Goal: Book appointment/travel/reservation

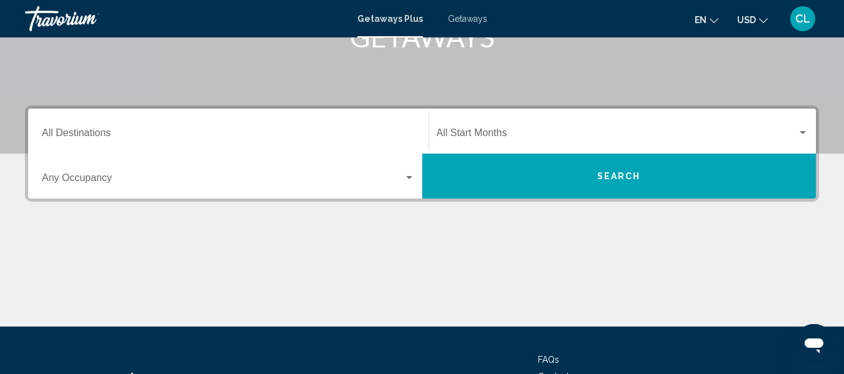
scroll to position [250, 0]
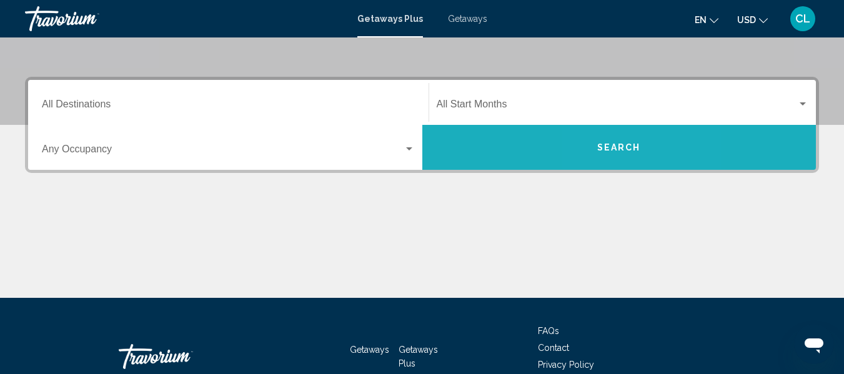
click at [610, 141] on button "Search" at bounding box center [619, 147] width 394 height 45
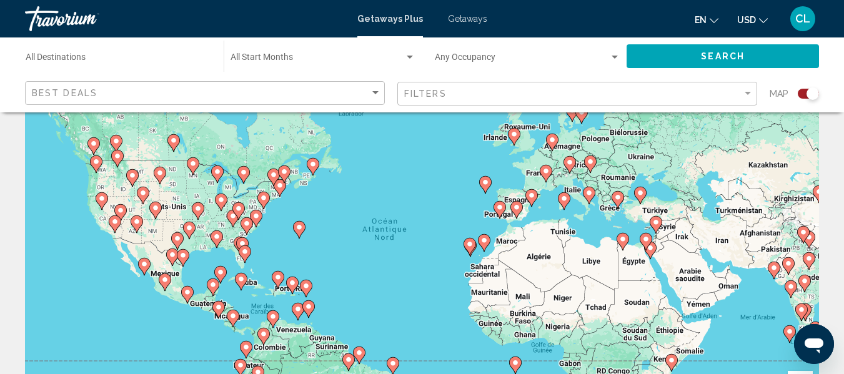
scroll to position [125, 0]
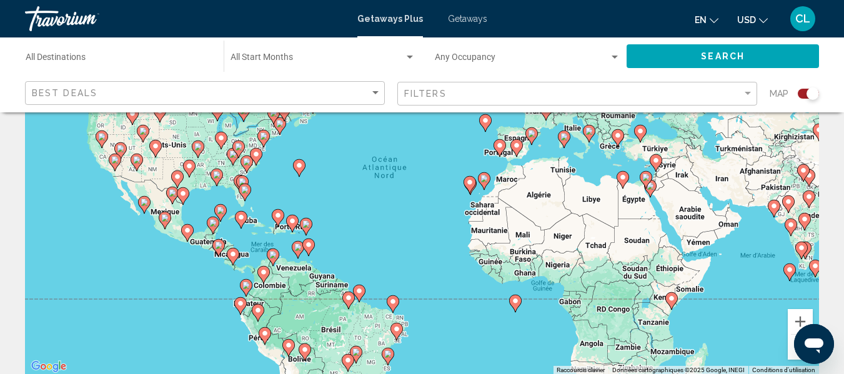
click at [245, 202] on div "Pour activer le glissement avec le clavier, appuyez sur Alt+Entrée. Une fois ce…" at bounding box center [422, 187] width 794 height 375
click at [242, 195] on icon "Main content" at bounding box center [244, 192] width 11 height 16
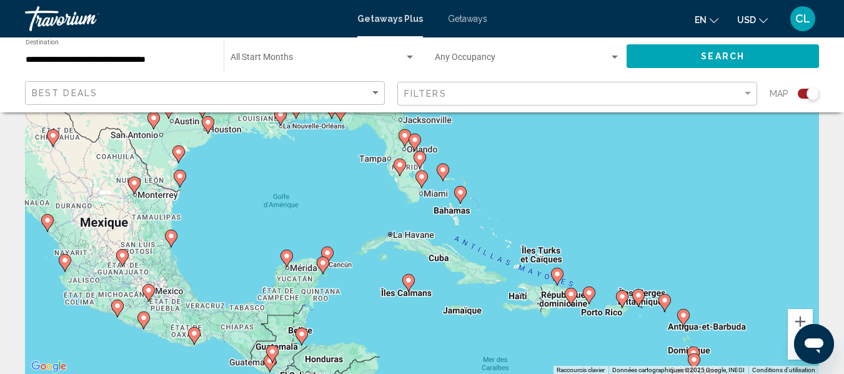
click at [409, 166] on div "Pour activer le glissement avec le clavier, appuyez sur Alt+Entrée. Une fois ce…" at bounding box center [422, 187] width 794 height 375
click at [419, 158] on image "Main content" at bounding box center [419, 157] width 7 height 7
type input "**********"
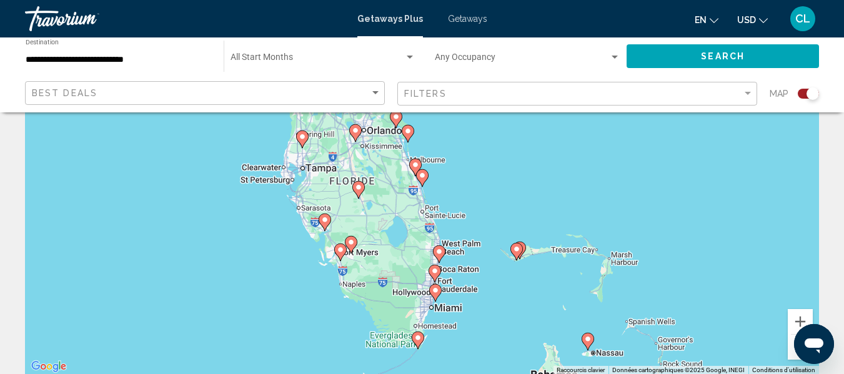
click at [741, 54] on span "Search" at bounding box center [723, 57] width 44 height 10
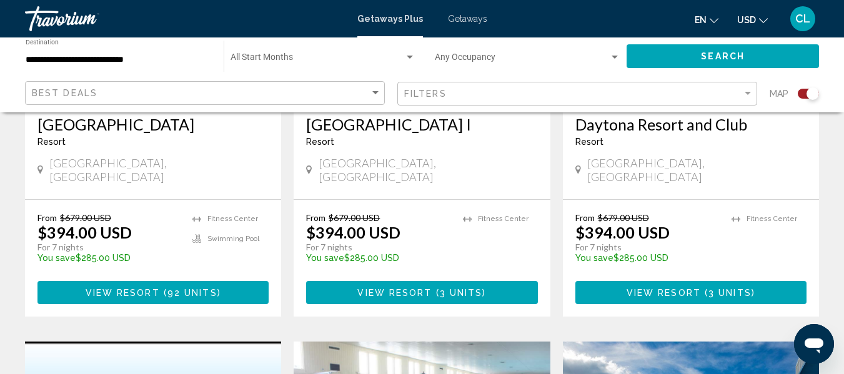
scroll to position [625, 0]
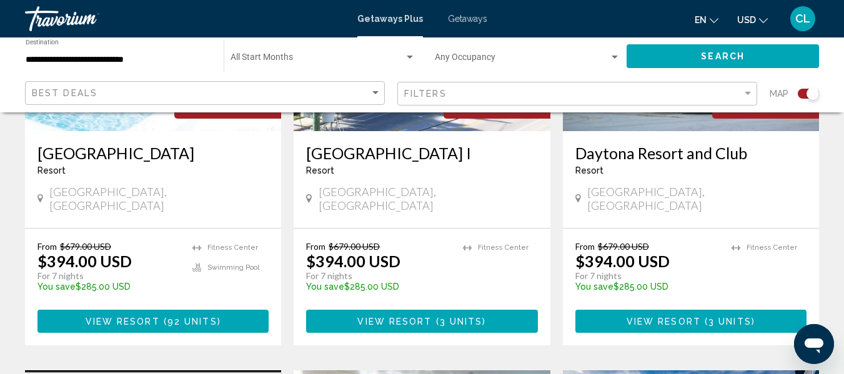
click at [751, 17] on span "USD" at bounding box center [746, 20] width 19 height 10
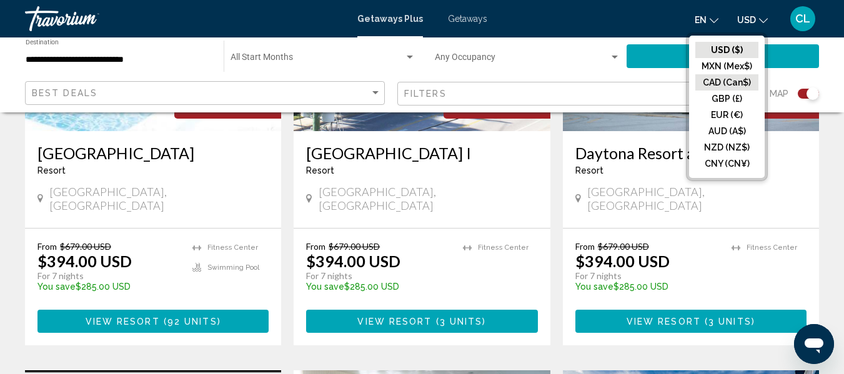
click at [710, 80] on button "CAD (Can$)" at bounding box center [726, 82] width 63 height 16
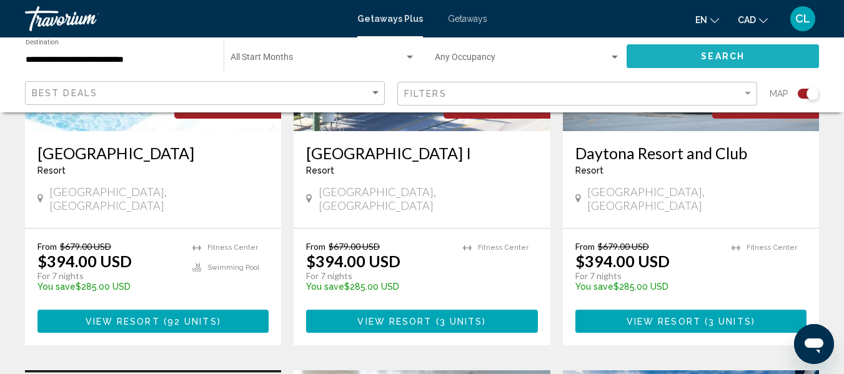
click at [710, 51] on span "Search" at bounding box center [723, 56] width 44 height 10
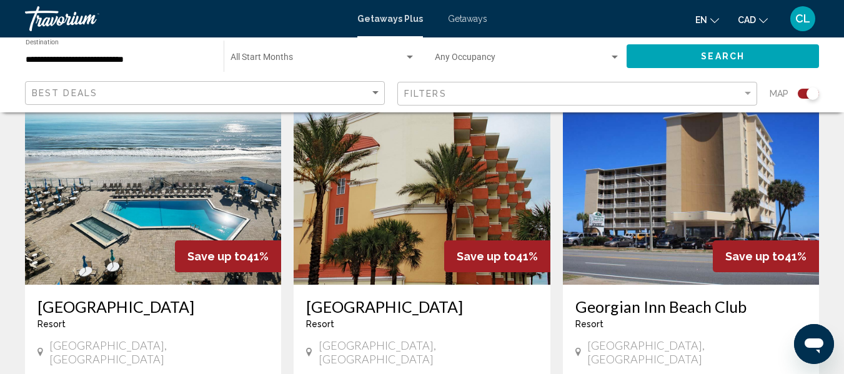
scroll to position [1812, 0]
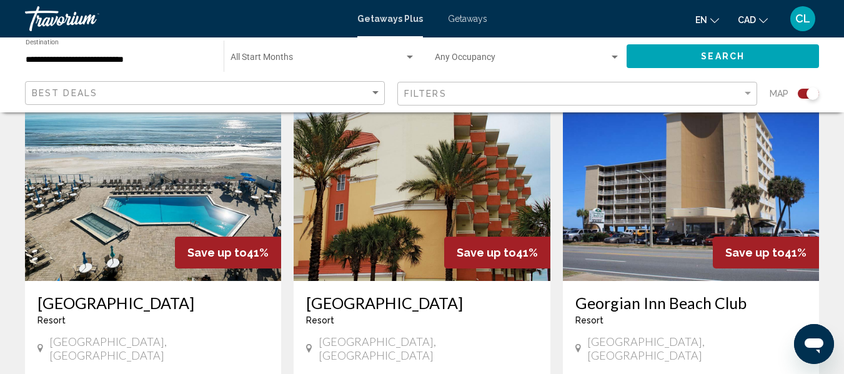
click at [136, 196] on img "Main content" at bounding box center [153, 181] width 256 height 200
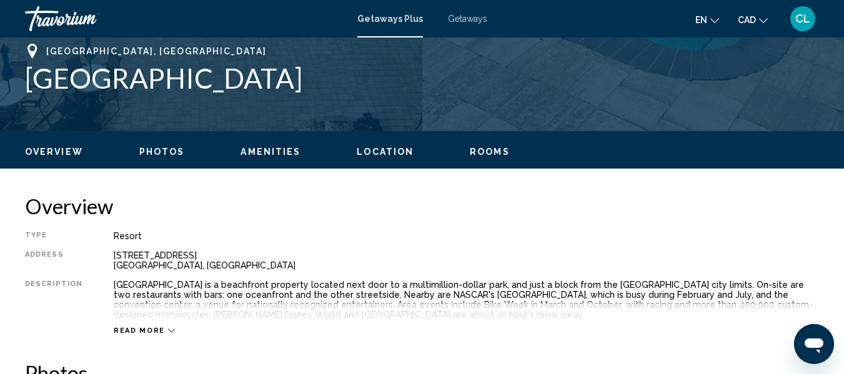
scroll to position [522, 0]
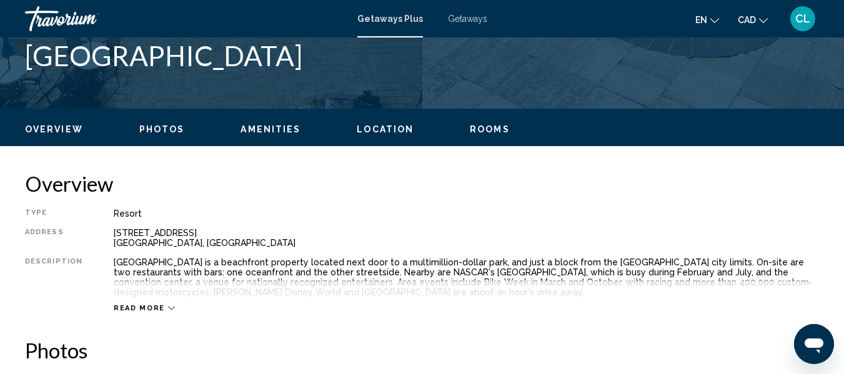
click at [168, 307] on icon "Main content" at bounding box center [171, 308] width 7 height 7
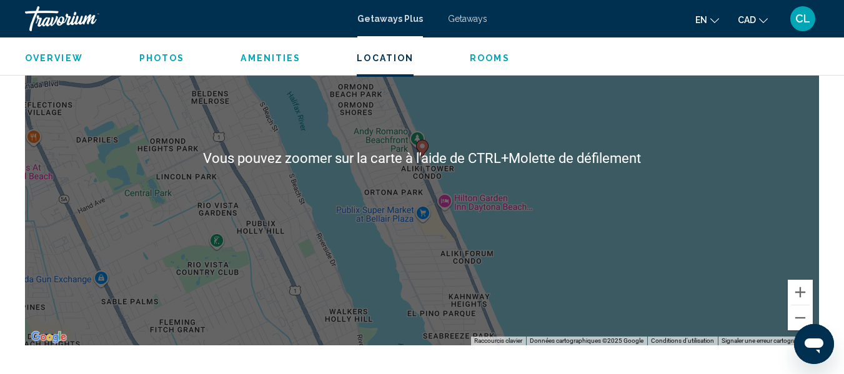
scroll to position [1772, 0]
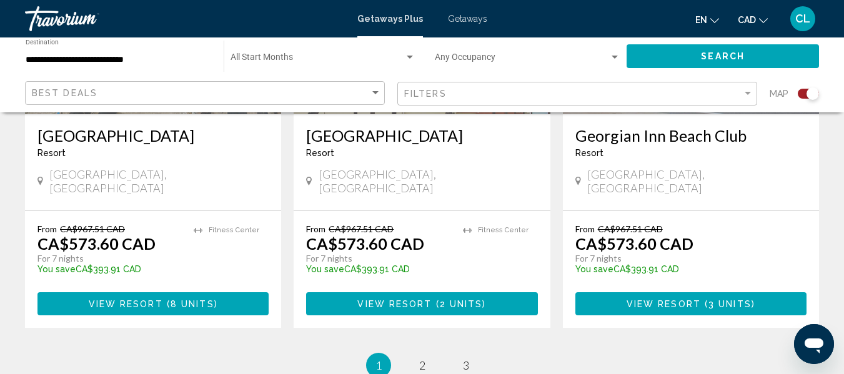
scroll to position [2062, 0]
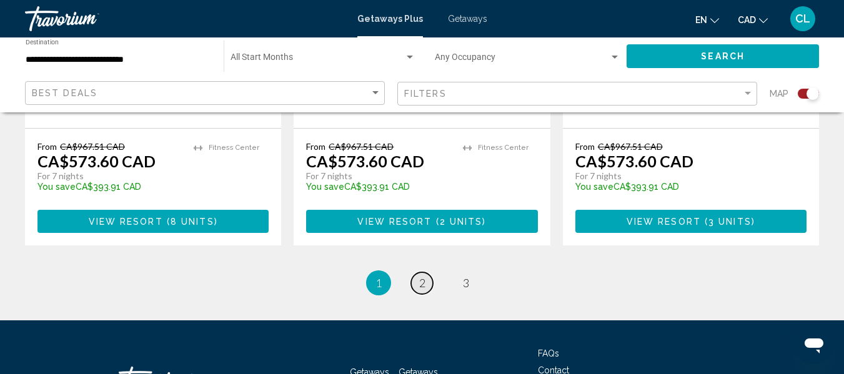
click at [418, 272] on link "page 2" at bounding box center [422, 283] width 22 height 22
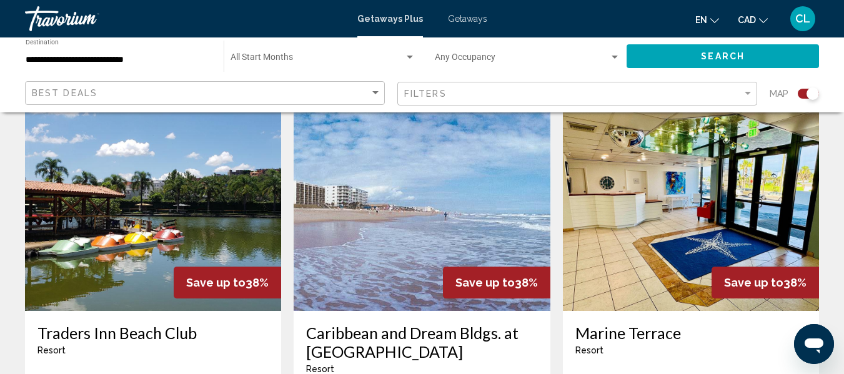
scroll to position [1312, 0]
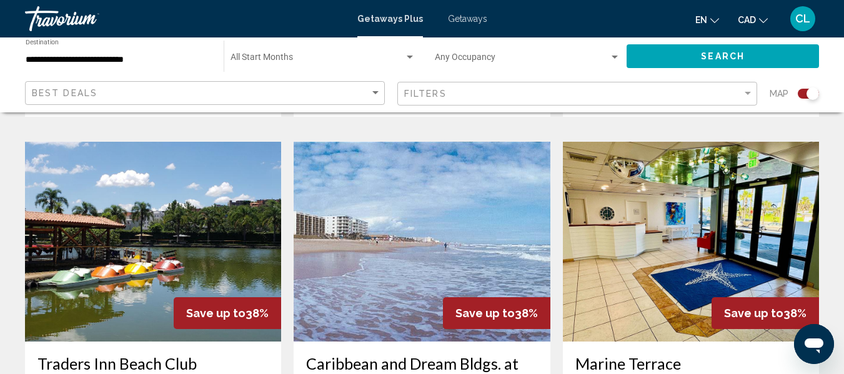
click at [419, 232] on img "Main content" at bounding box center [422, 242] width 256 height 200
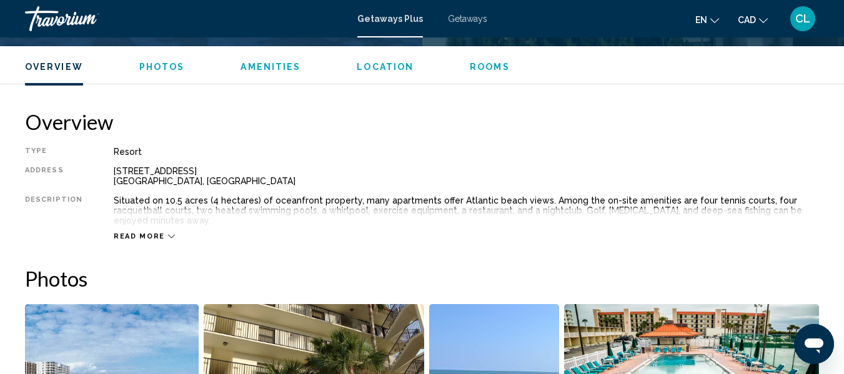
scroll to position [647, 0]
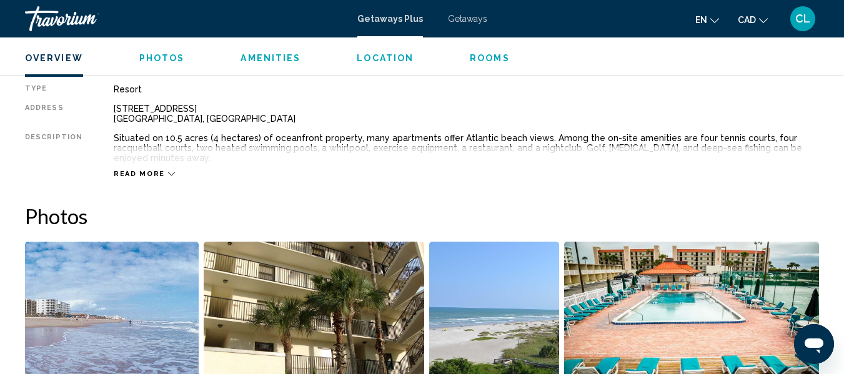
click at [168, 171] on icon "Main content" at bounding box center [171, 174] width 7 height 7
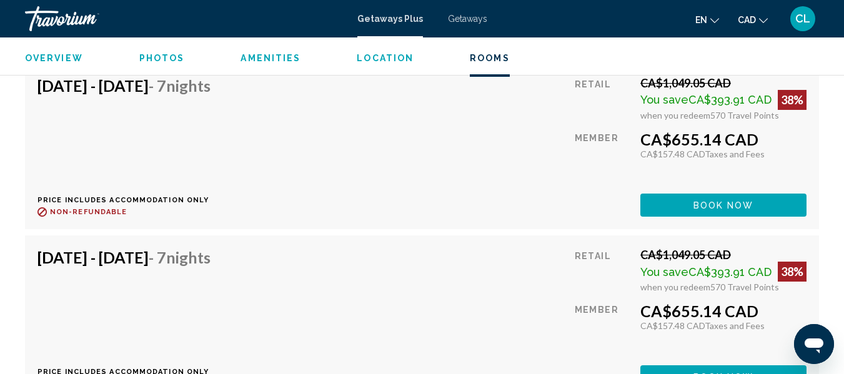
scroll to position [2334, 0]
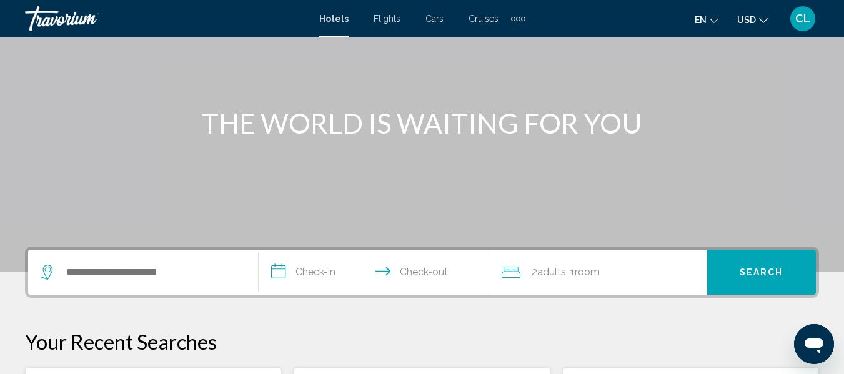
scroll to position [125, 0]
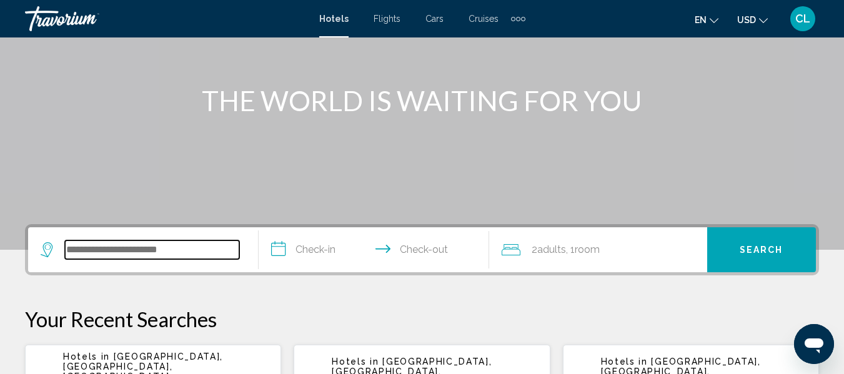
click at [87, 254] on input "Search widget" at bounding box center [152, 250] width 174 height 19
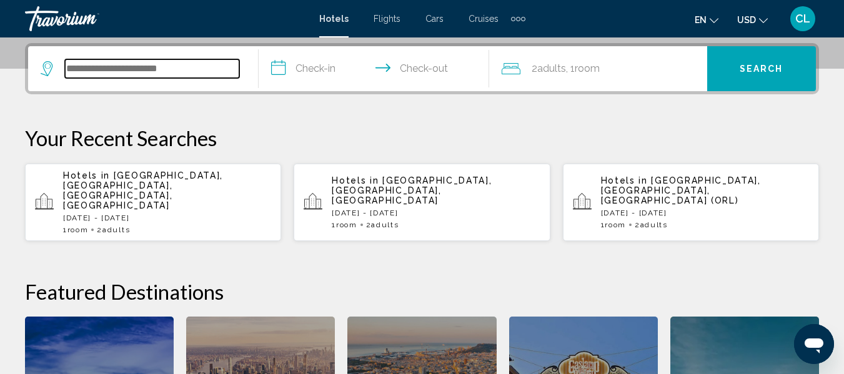
scroll to position [309, 0]
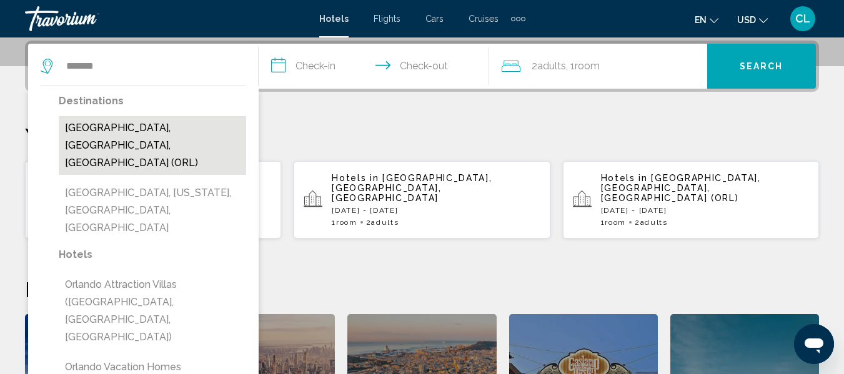
click at [163, 130] on button "[GEOGRAPHIC_DATA], [GEOGRAPHIC_DATA], [GEOGRAPHIC_DATA] (ORL)" at bounding box center [152, 145] width 187 height 59
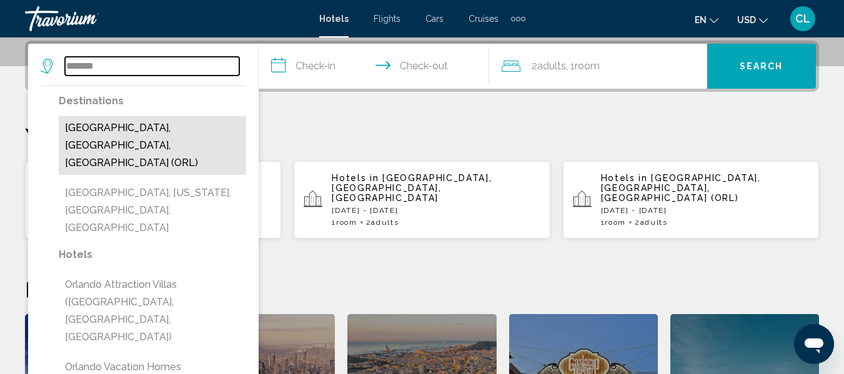
type input "**********"
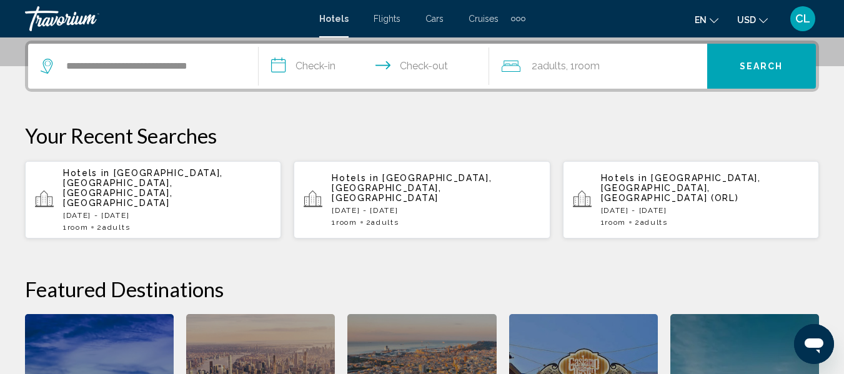
click at [277, 61] on input "**********" at bounding box center [377, 68] width 236 height 49
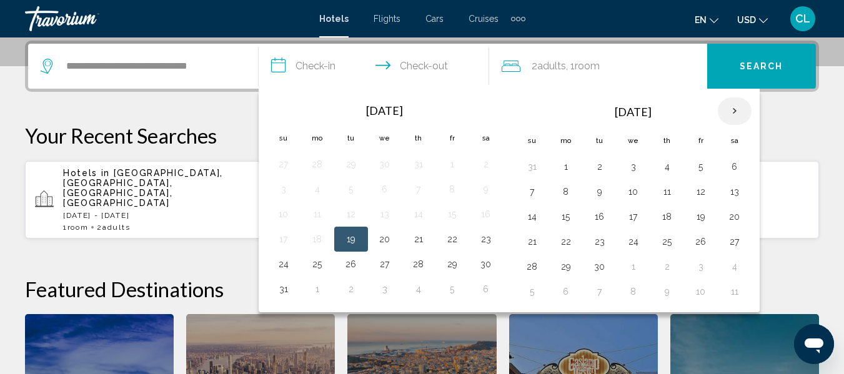
click at [735, 109] on th "Next month" at bounding box center [735, 110] width 34 height 27
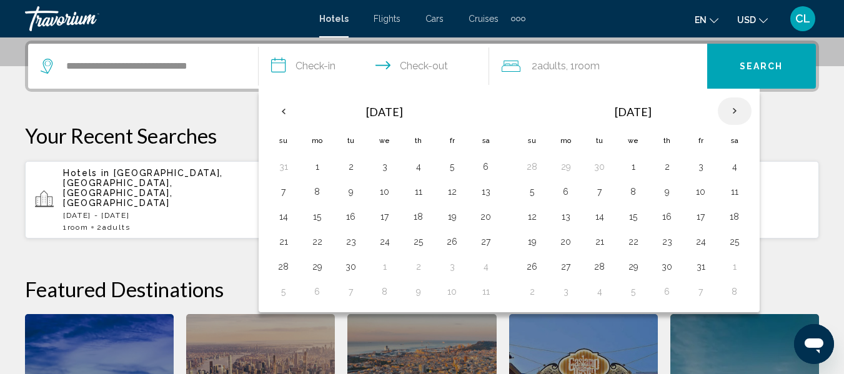
click at [735, 109] on th "Next month" at bounding box center [735, 110] width 34 height 27
click at [529, 270] on button "22" at bounding box center [532, 266] width 20 height 17
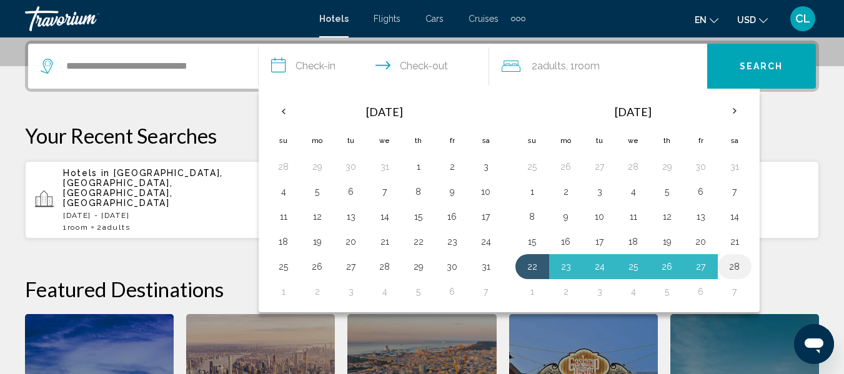
click at [735, 267] on button "28" at bounding box center [735, 266] width 20 height 17
type input "**********"
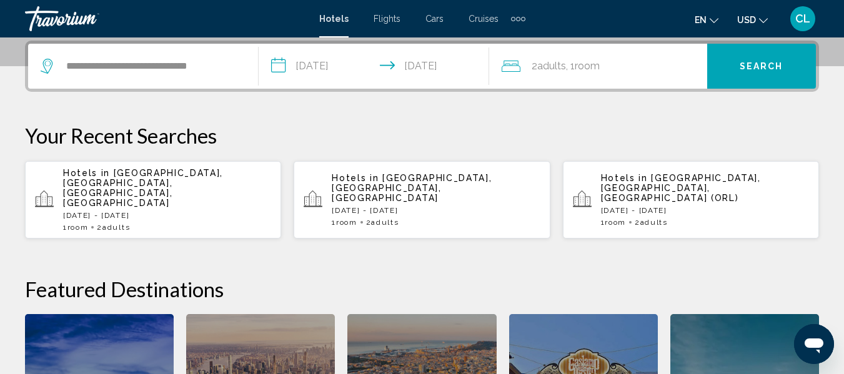
click at [754, 58] on button "Search" at bounding box center [761, 66] width 109 height 45
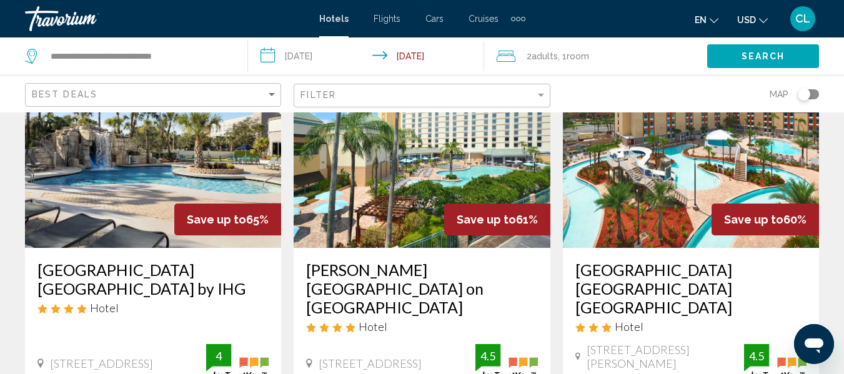
scroll to position [125, 0]
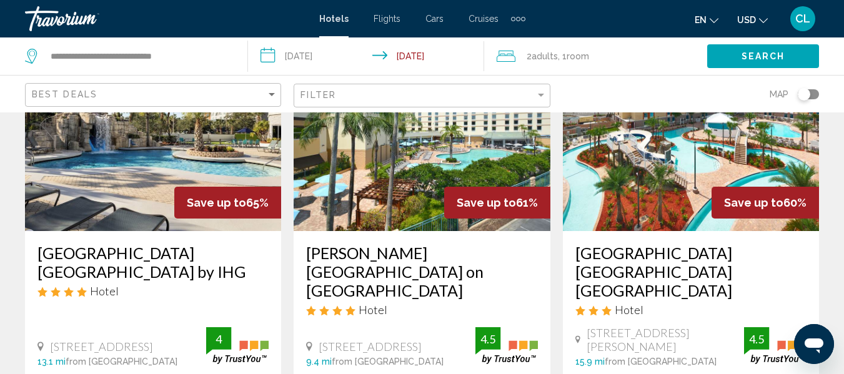
click at [755, 17] on span "USD" at bounding box center [746, 20] width 19 height 10
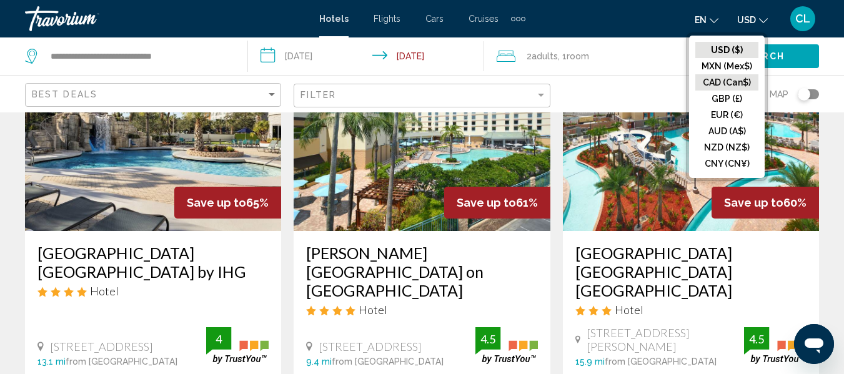
click at [724, 77] on button "CAD (Can$)" at bounding box center [726, 82] width 63 height 16
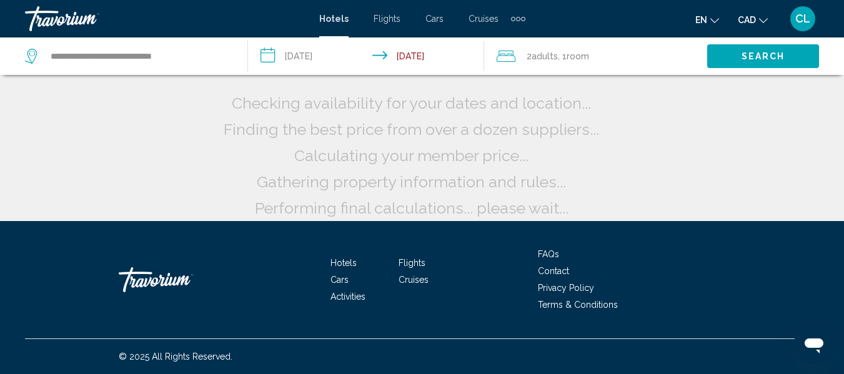
scroll to position [0, 0]
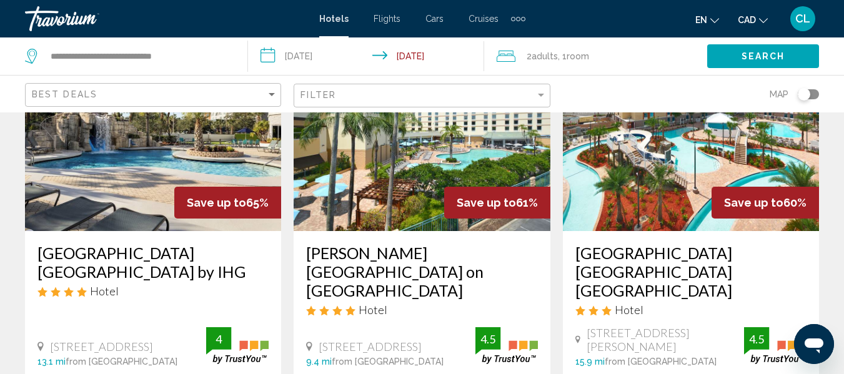
scroll to position [62, 0]
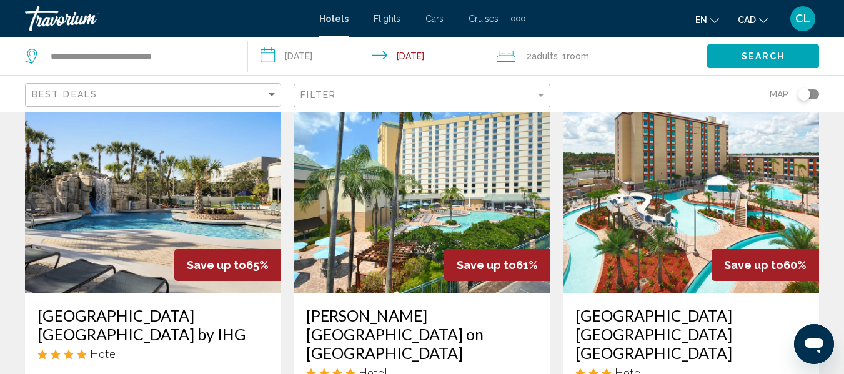
click at [158, 192] on img "Main content" at bounding box center [153, 194] width 256 height 200
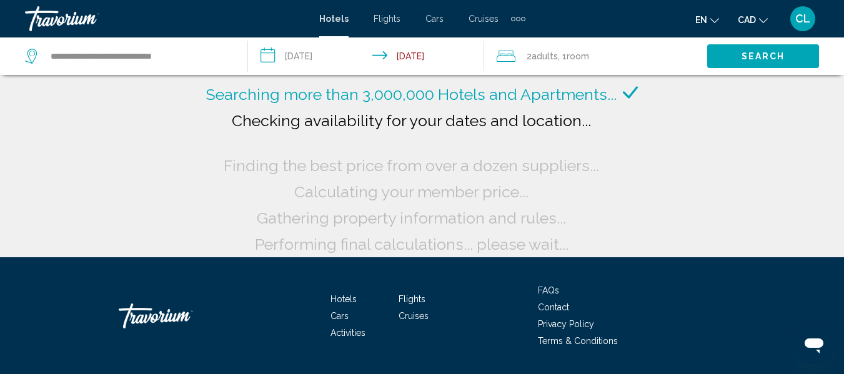
click at [272, 54] on input "**********" at bounding box center [368, 57] width 241 height 41
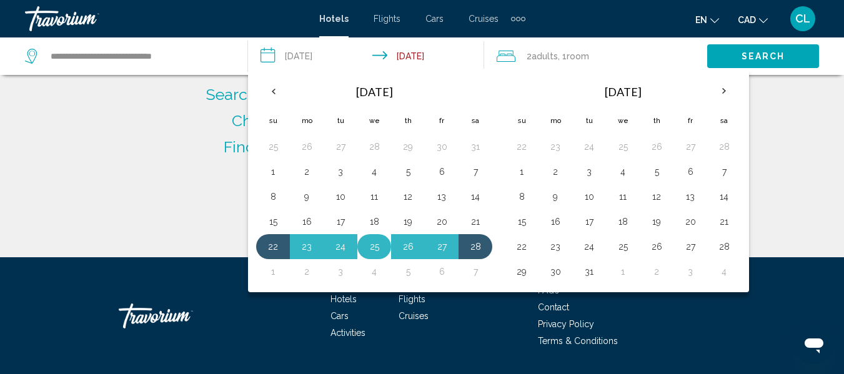
click at [375, 248] on button "25" at bounding box center [374, 246] width 20 height 17
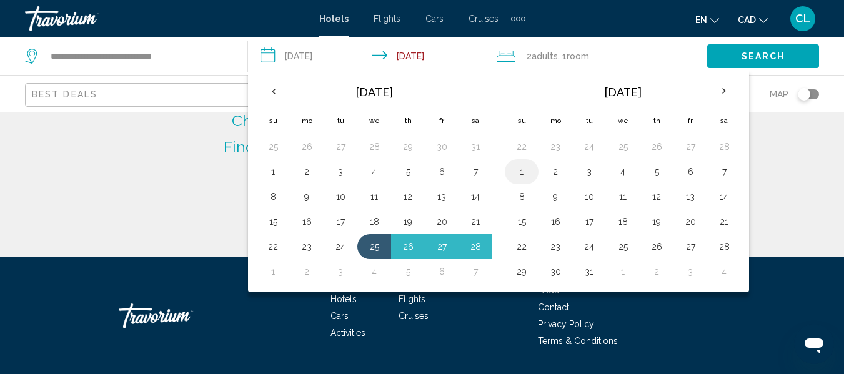
click at [519, 169] on button "1" at bounding box center [522, 171] width 20 height 17
type input "**********"
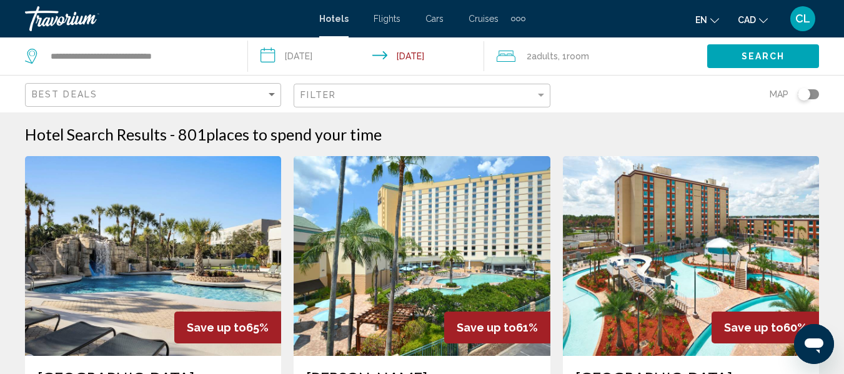
click at [757, 52] on span "Search" at bounding box center [764, 57] width 44 height 10
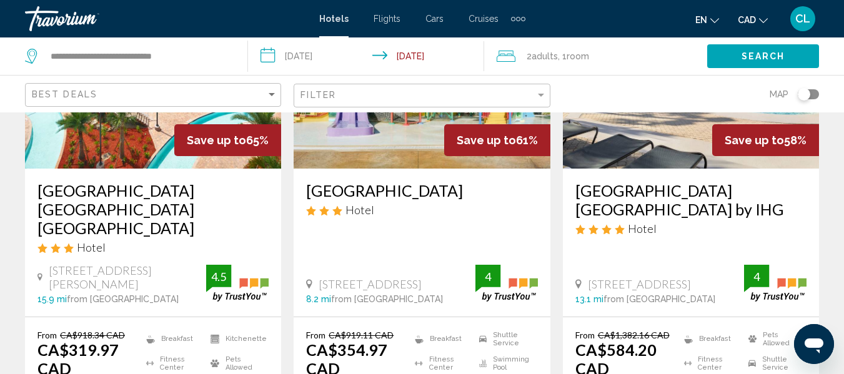
scroll to position [250, 0]
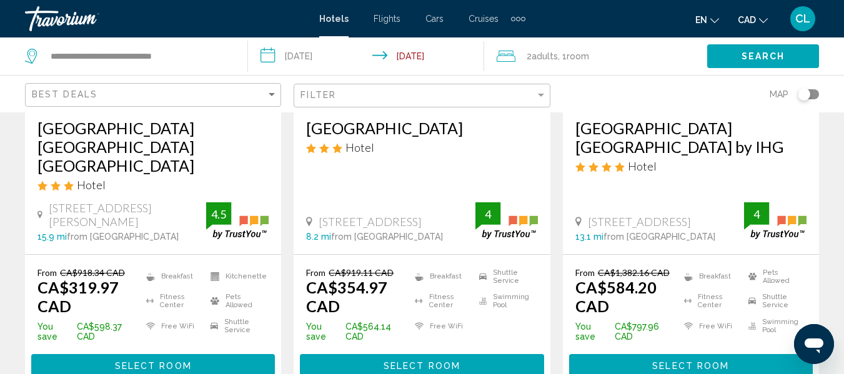
click at [167, 136] on h3 "Red Lion Hotel Orlando Lake Buena Vista South" at bounding box center [152, 147] width 231 height 56
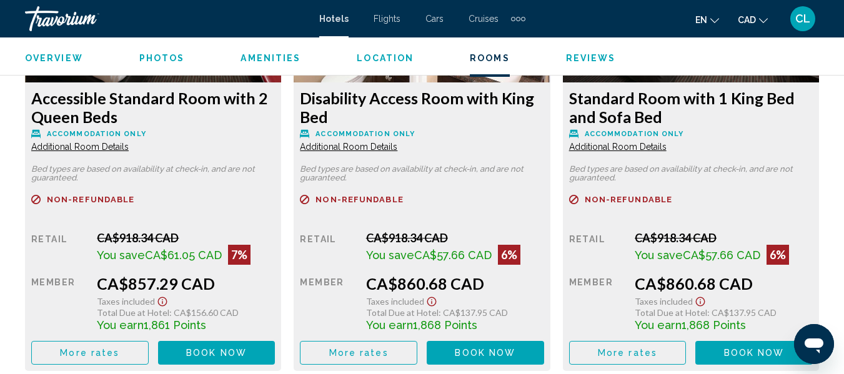
scroll to position [2584, 0]
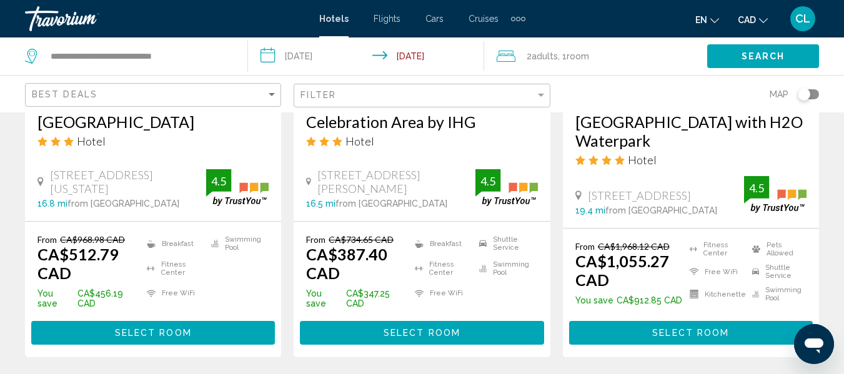
scroll to position [1812, 0]
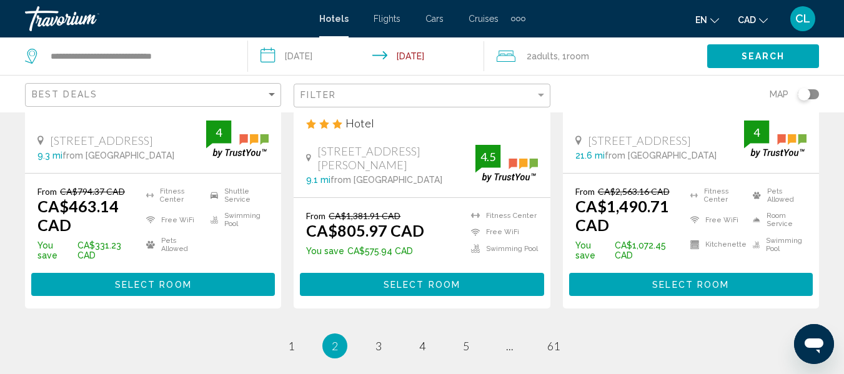
scroll to position [1812, 0]
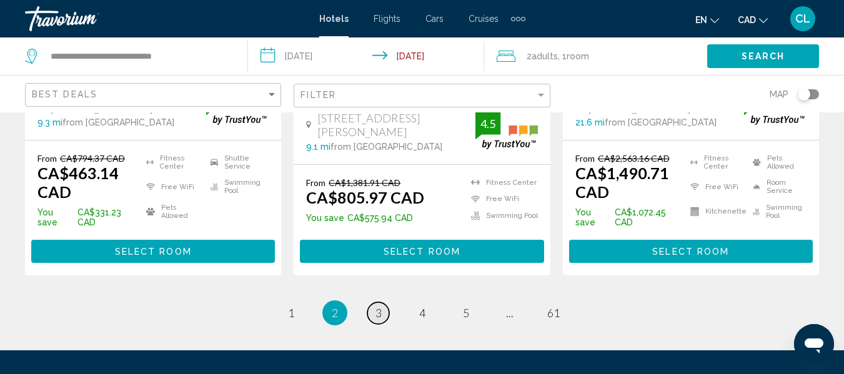
click at [377, 306] on span "3" at bounding box center [379, 313] width 6 height 14
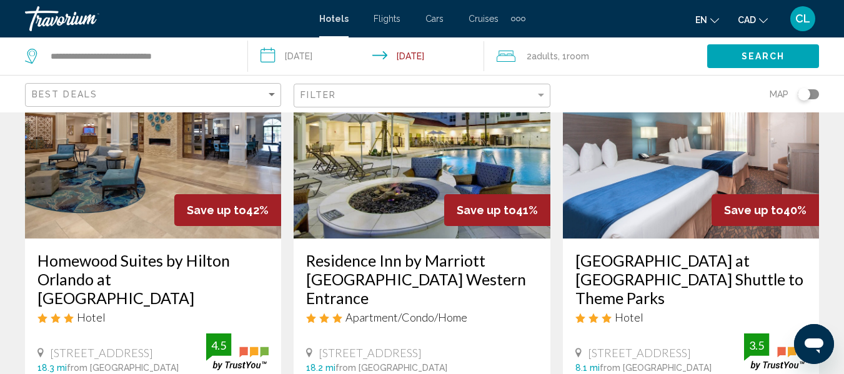
scroll to position [62, 0]
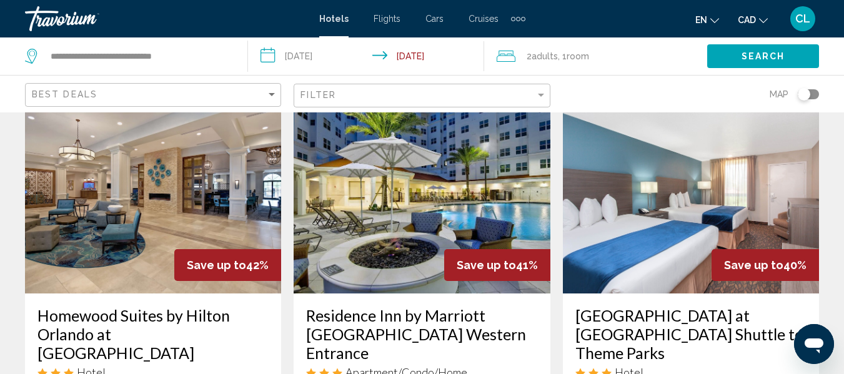
click at [676, 268] on img "Main content" at bounding box center [691, 194] width 256 height 200
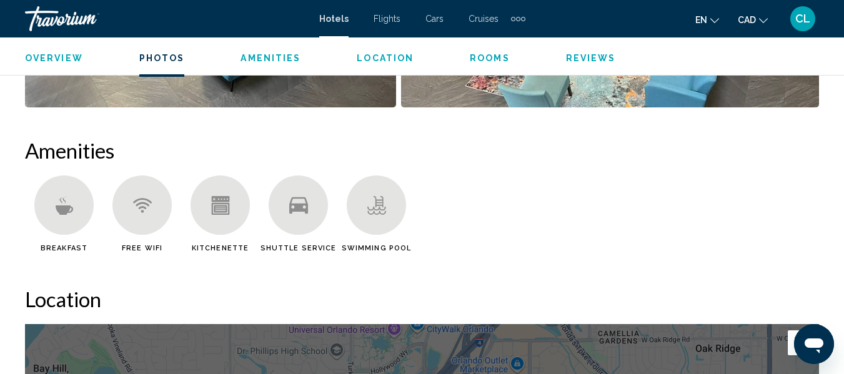
scroll to position [1147, 0]
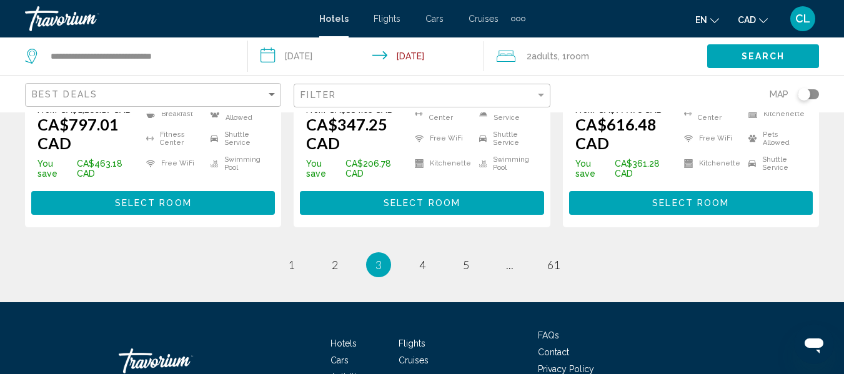
scroll to position [1937, 0]
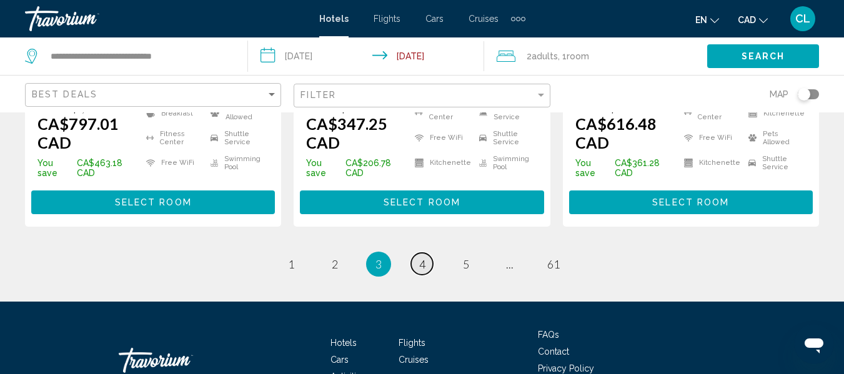
click at [421, 257] on span "4" at bounding box center [422, 264] width 6 height 14
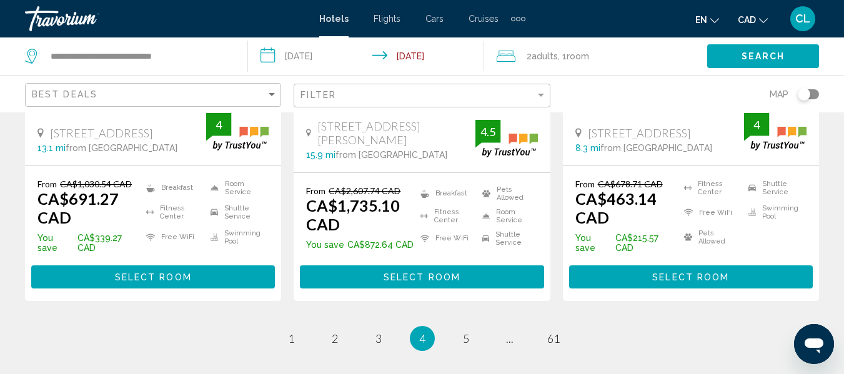
scroll to position [1875, 0]
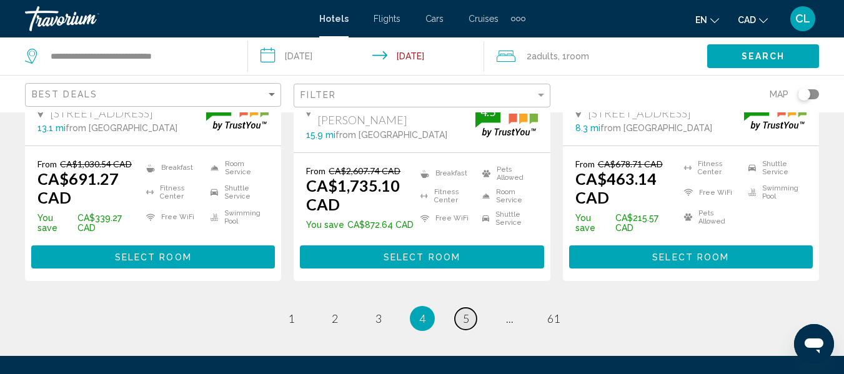
click at [467, 312] on span "5" at bounding box center [466, 319] width 6 height 14
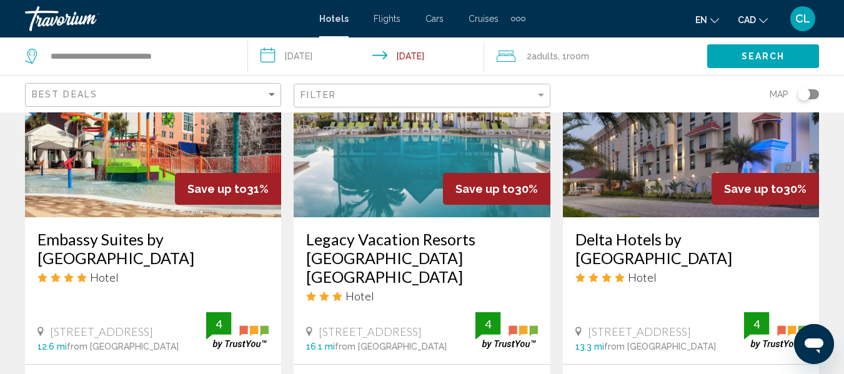
scroll to position [625, 0]
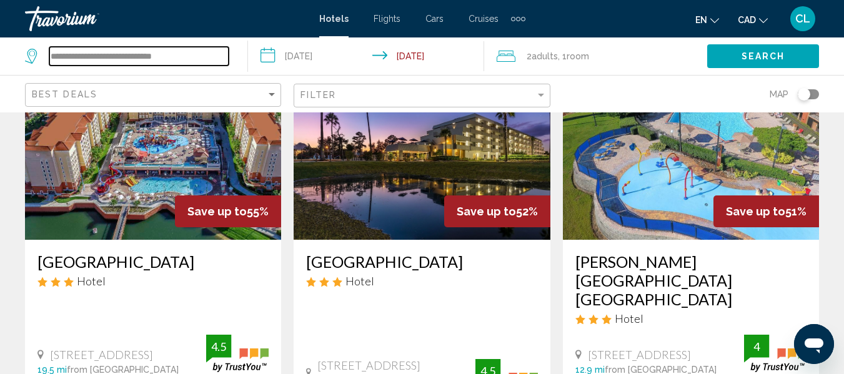
click at [90, 59] on input "**********" at bounding box center [138, 56] width 179 height 19
click at [176, 59] on input "**********" at bounding box center [138, 56] width 179 height 19
type input "**********"
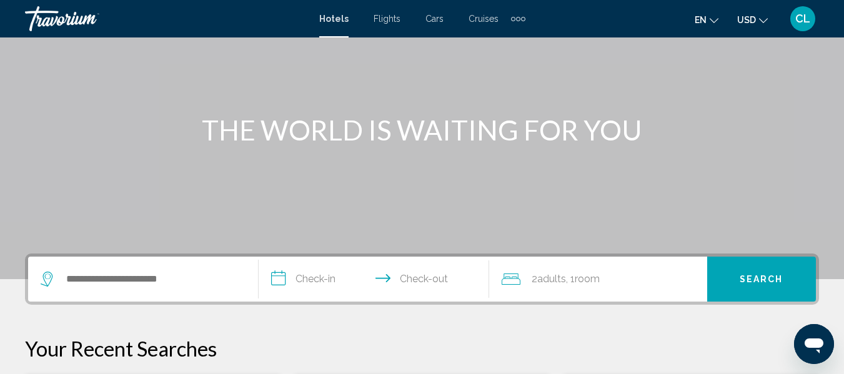
scroll to position [125, 0]
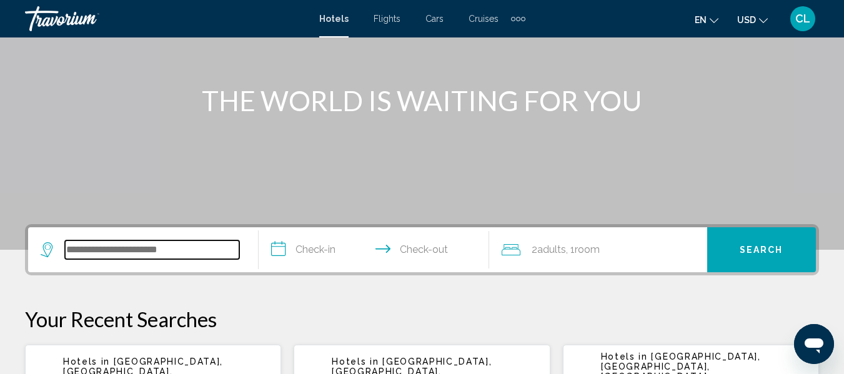
click at [66, 247] on input "Search widget" at bounding box center [152, 250] width 174 height 19
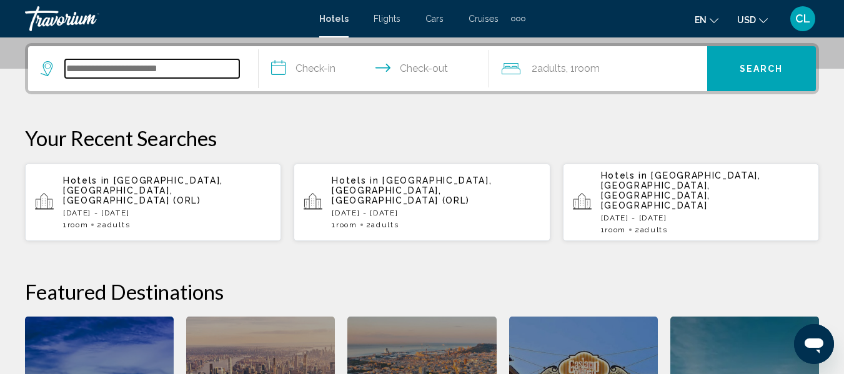
scroll to position [309, 0]
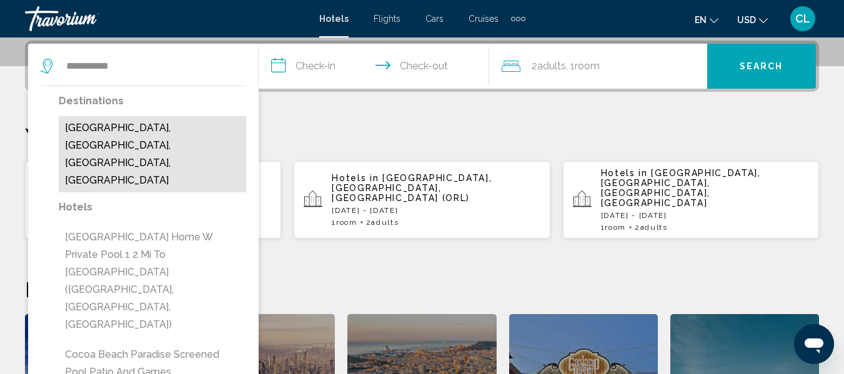
click at [103, 137] on button "[GEOGRAPHIC_DATA], [GEOGRAPHIC_DATA], [GEOGRAPHIC_DATA], [GEOGRAPHIC_DATA]" at bounding box center [152, 154] width 187 height 76
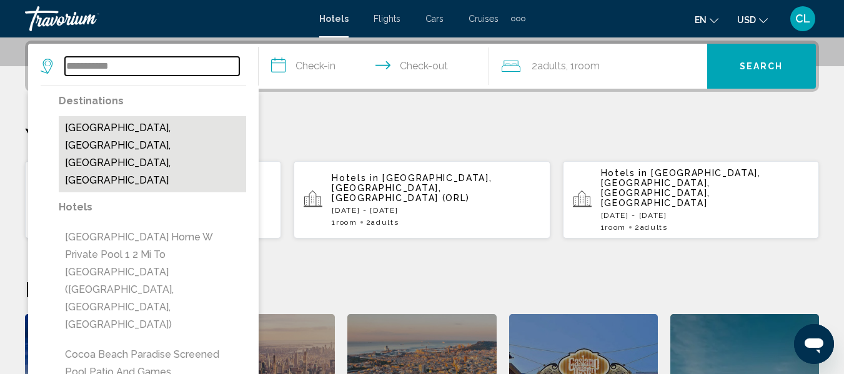
type input "**********"
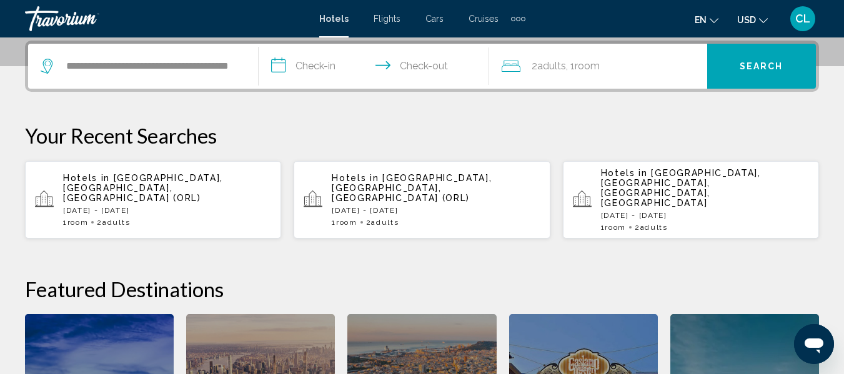
click at [279, 67] on input "**********" at bounding box center [377, 68] width 236 height 49
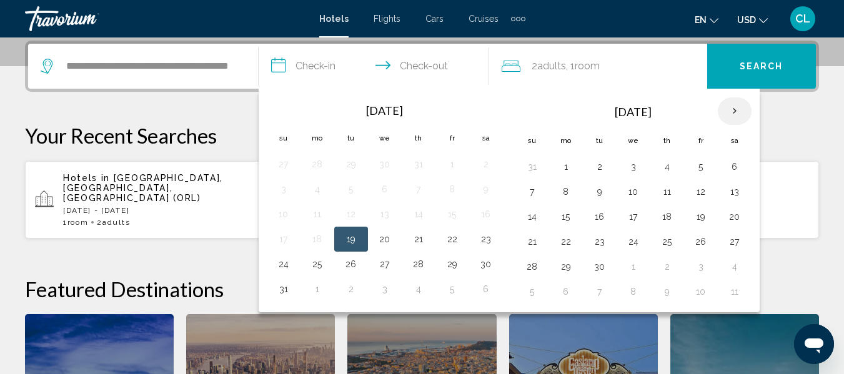
click at [732, 111] on th "Next month" at bounding box center [735, 110] width 34 height 27
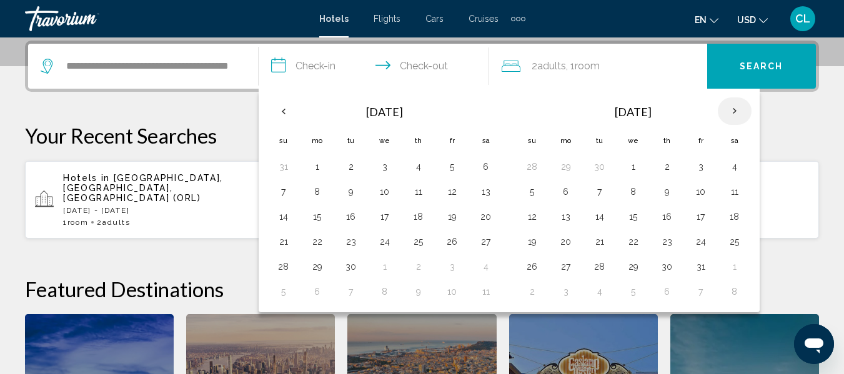
click at [732, 111] on th "Next month" at bounding box center [735, 110] width 34 height 27
click at [531, 242] on button "15" at bounding box center [532, 241] width 20 height 17
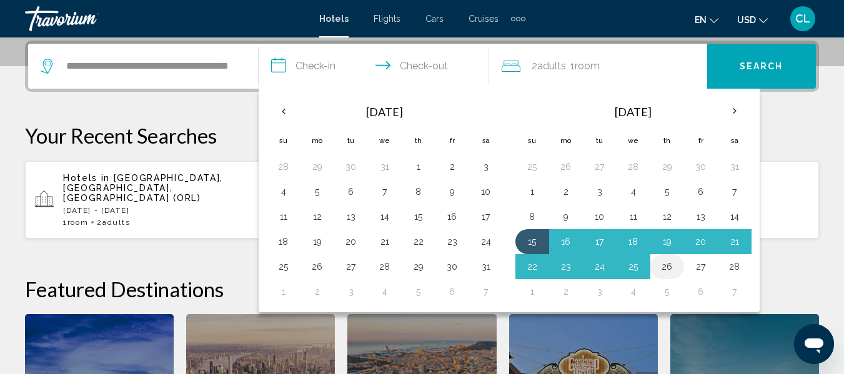
click at [664, 267] on button "26" at bounding box center [667, 266] width 20 height 17
type input "**********"
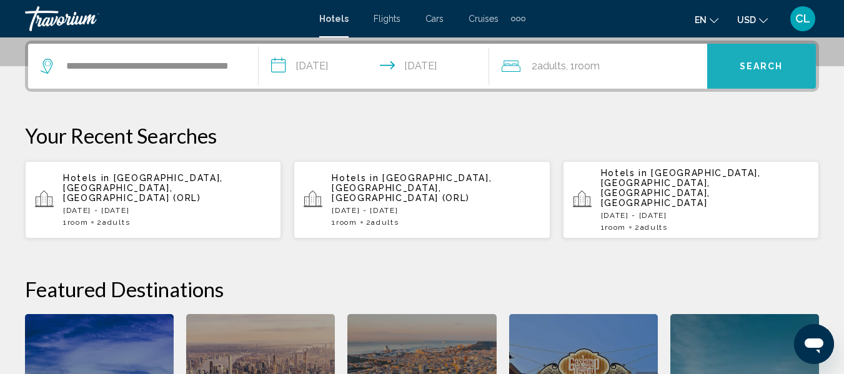
click at [766, 59] on button "Search" at bounding box center [761, 66] width 109 height 45
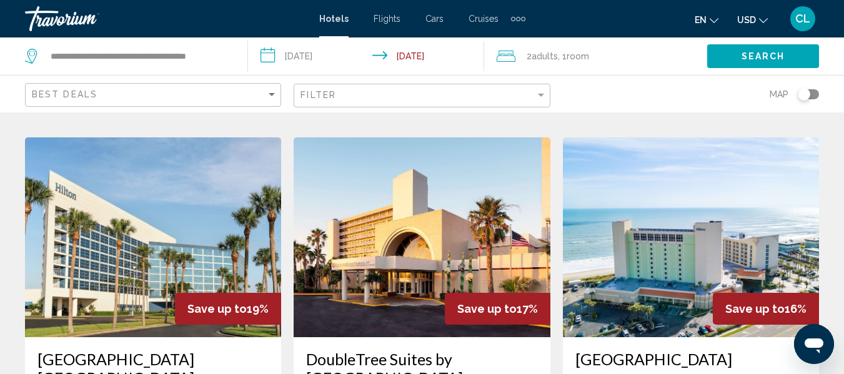
scroll to position [500, 0]
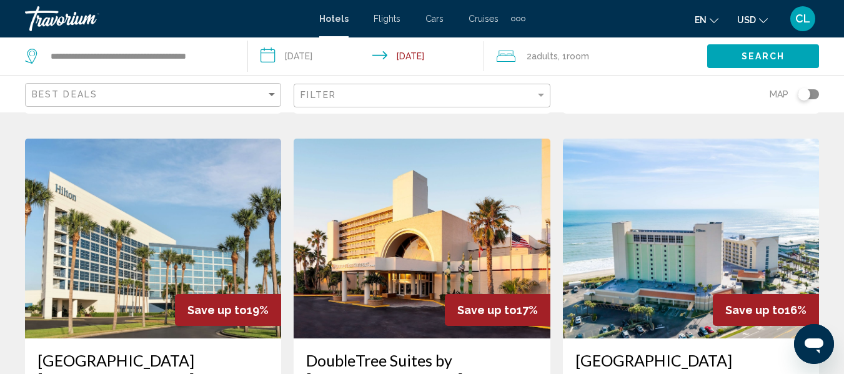
click at [747, 19] on span "USD" at bounding box center [746, 20] width 19 height 10
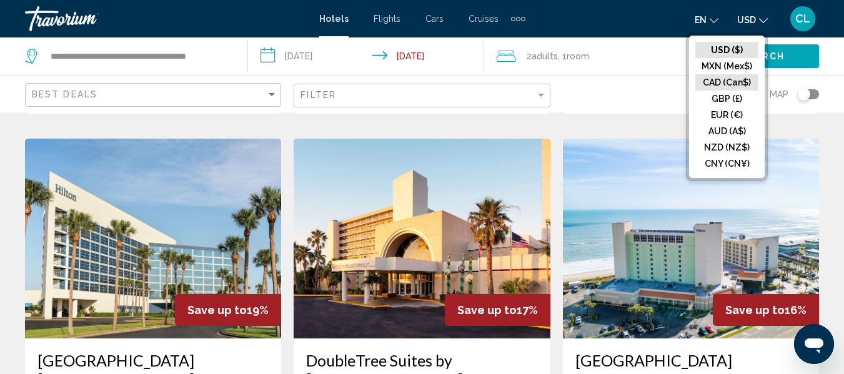
click at [725, 82] on button "CAD (Can$)" at bounding box center [726, 82] width 63 height 16
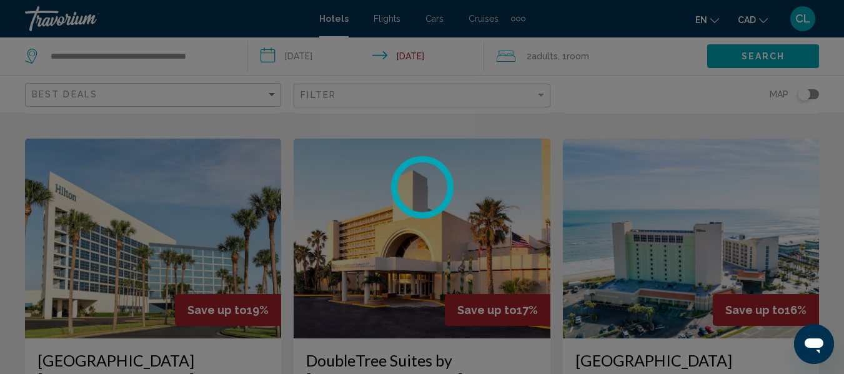
scroll to position [36, 0]
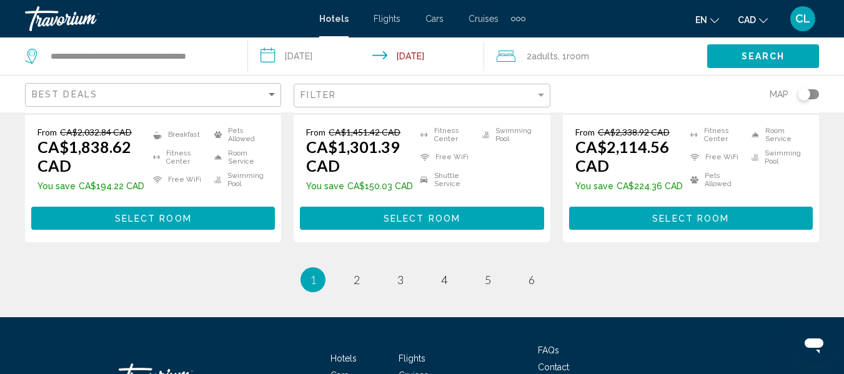
scroll to position [1875, 0]
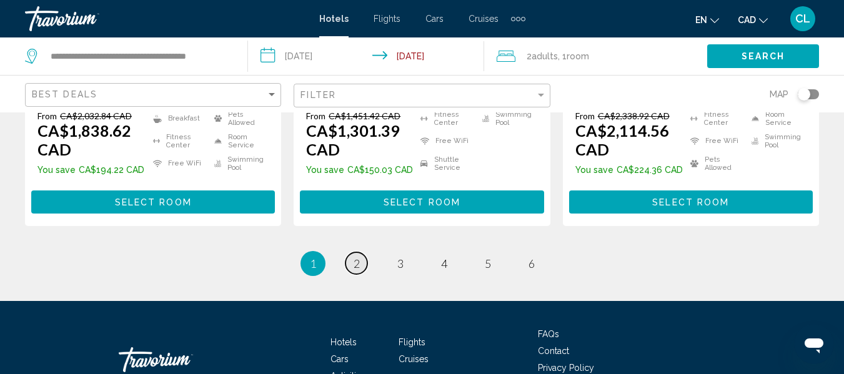
click at [354, 257] on span "2" at bounding box center [357, 264] width 6 height 14
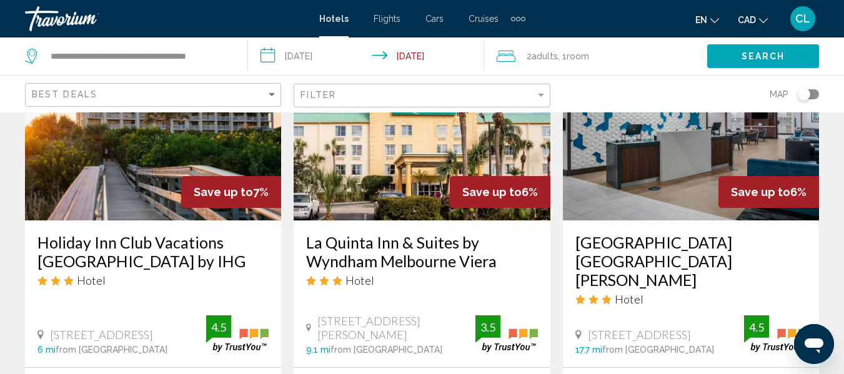
scroll to position [562, 0]
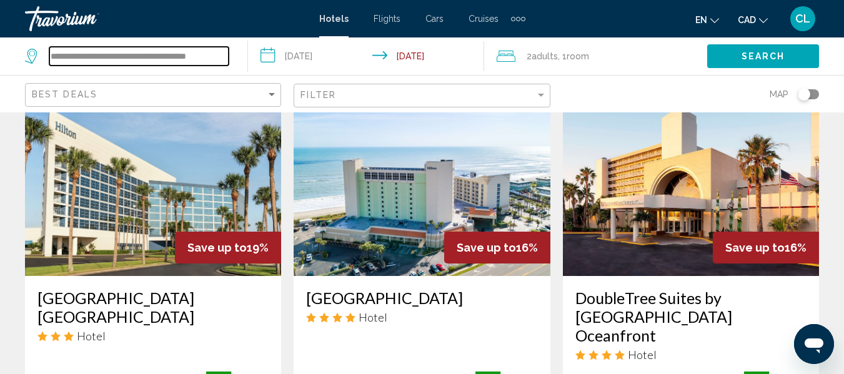
click at [189, 59] on input "**********" at bounding box center [138, 56] width 179 height 19
type input "**********"
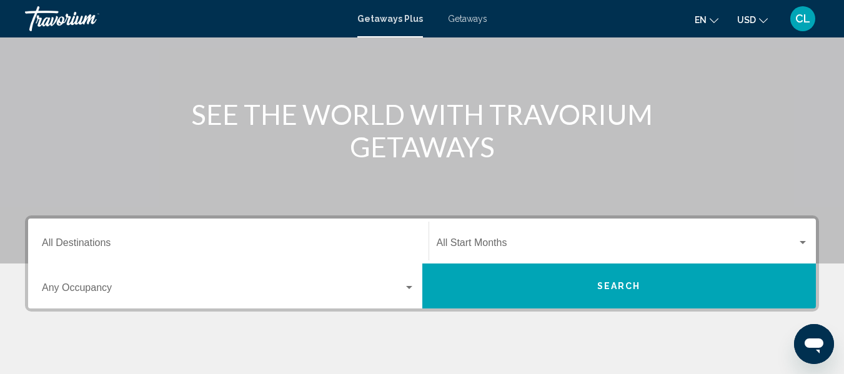
scroll to position [187, 0]
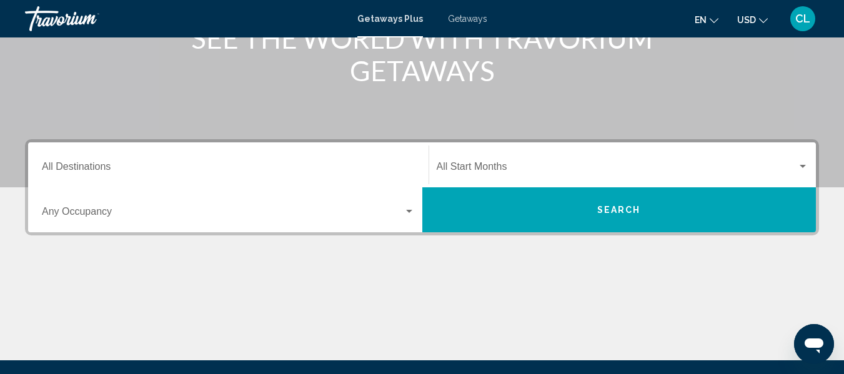
click at [607, 212] on span "Search" at bounding box center [619, 211] width 44 height 10
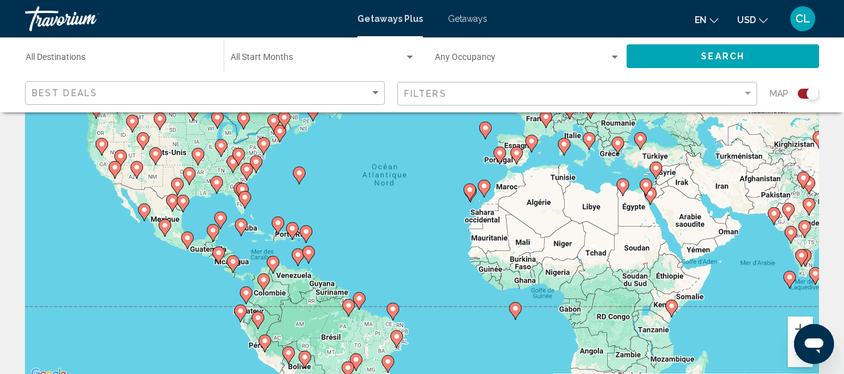
scroll to position [125, 0]
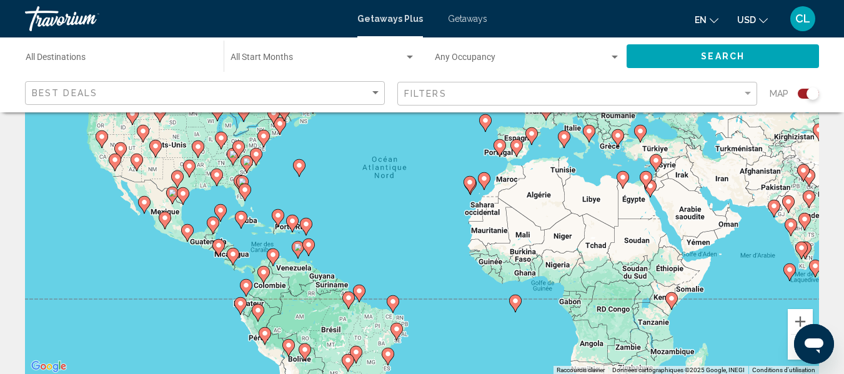
click at [244, 186] on icon "Main content" at bounding box center [244, 192] width 11 height 16
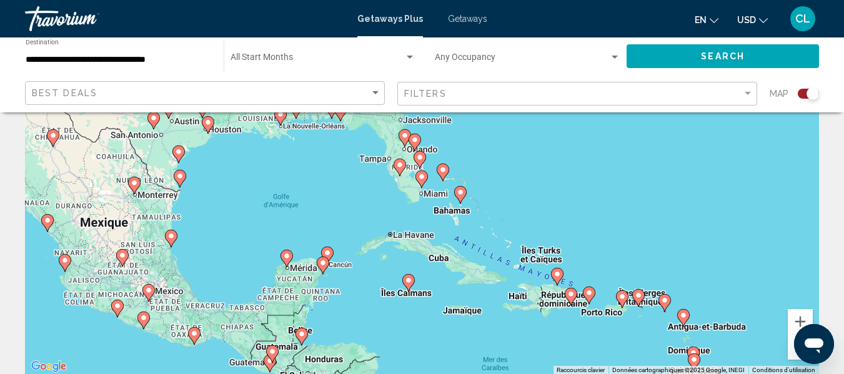
click at [414, 174] on div "Pour activer le glissement avec le clavier, appuyez sur Alt+Entrée. Une fois ce…" at bounding box center [422, 187] width 794 height 375
click at [400, 173] on icon "Main content" at bounding box center [399, 167] width 11 height 16
type input "**********"
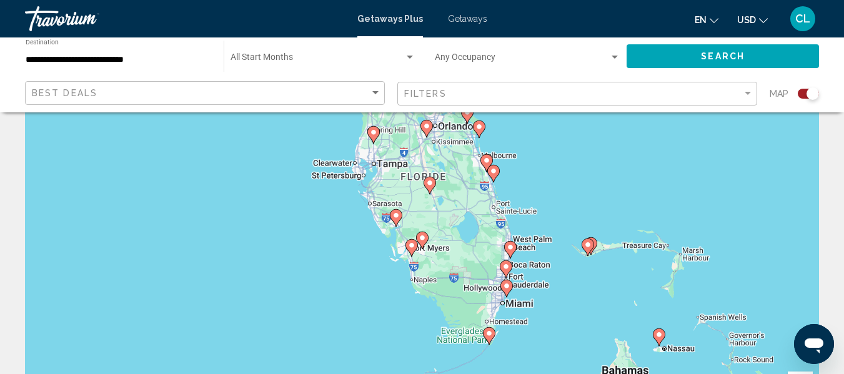
scroll to position [0, 0]
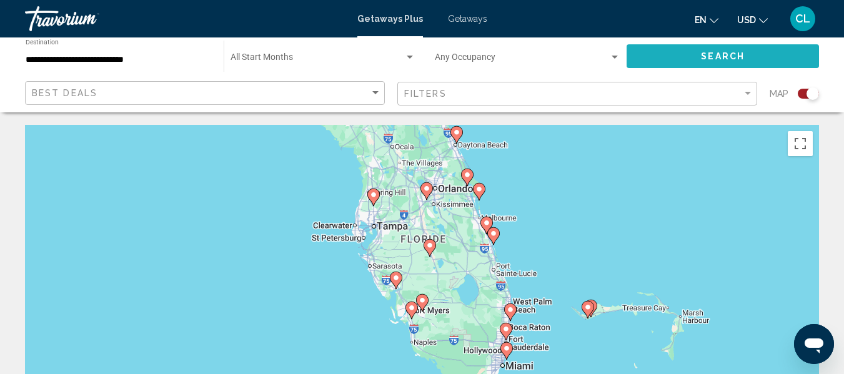
click at [694, 56] on button "Search" at bounding box center [723, 55] width 192 height 23
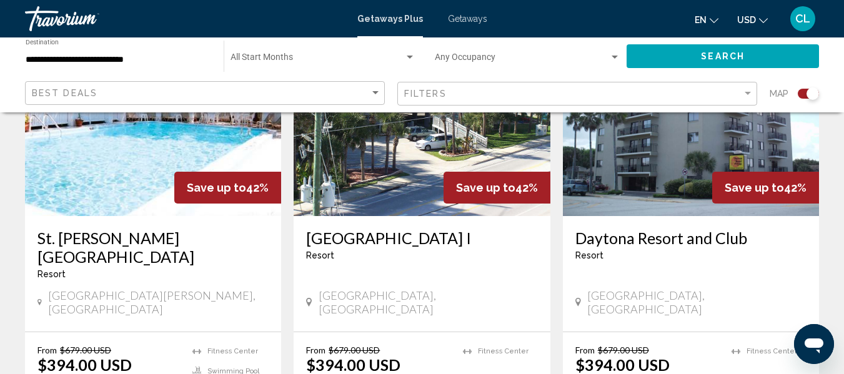
scroll to position [562, 0]
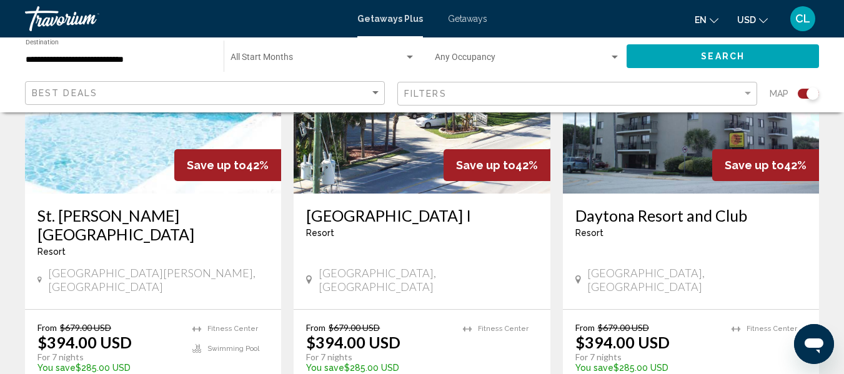
click at [744, 15] on span "USD" at bounding box center [746, 20] width 19 height 10
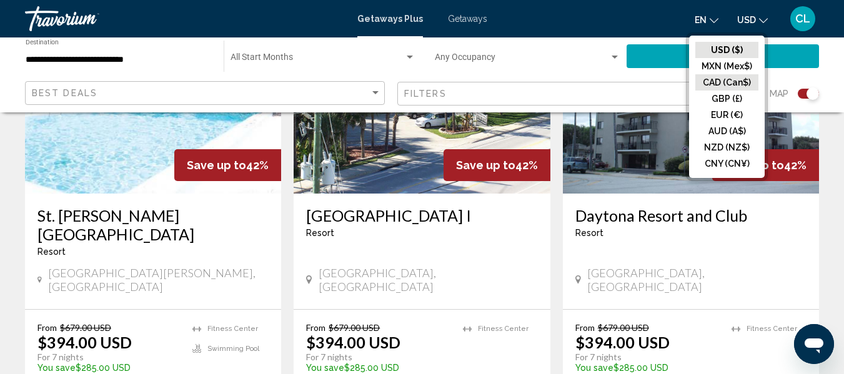
click at [731, 81] on button "CAD (Can$)" at bounding box center [726, 82] width 63 height 16
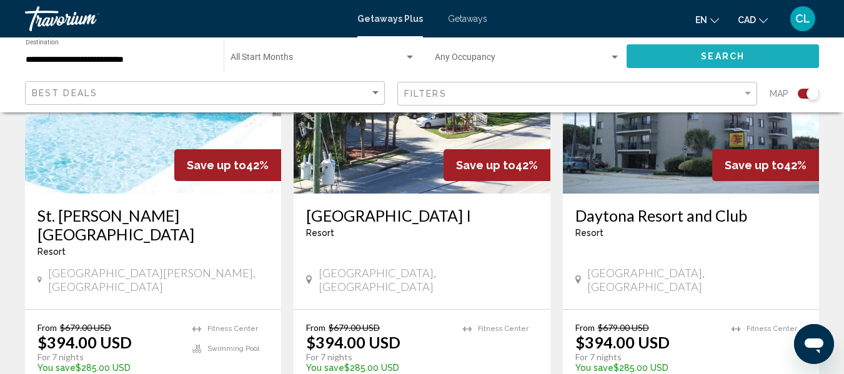
click at [710, 54] on span "Search" at bounding box center [723, 57] width 44 height 10
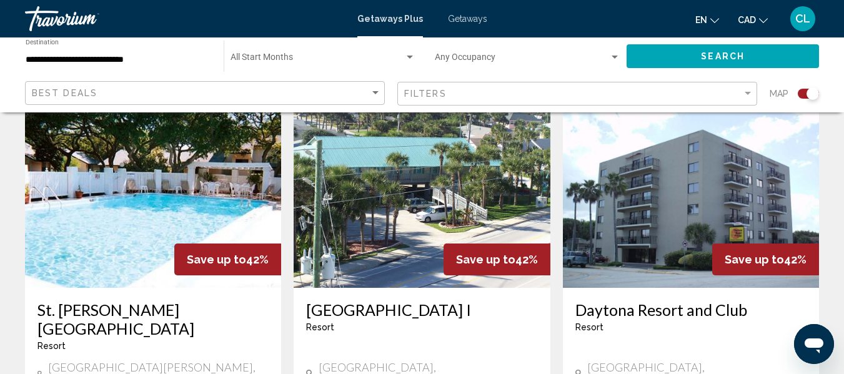
scroll to position [437, 0]
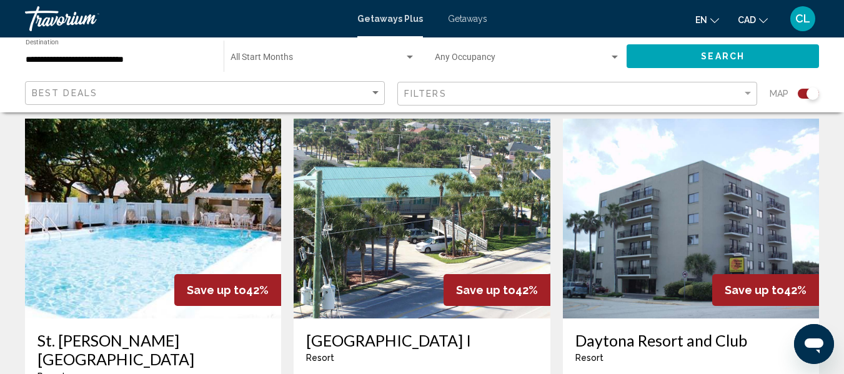
click at [418, 205] on img "Main content" at bounding box center [422, 219] width 256 height 200
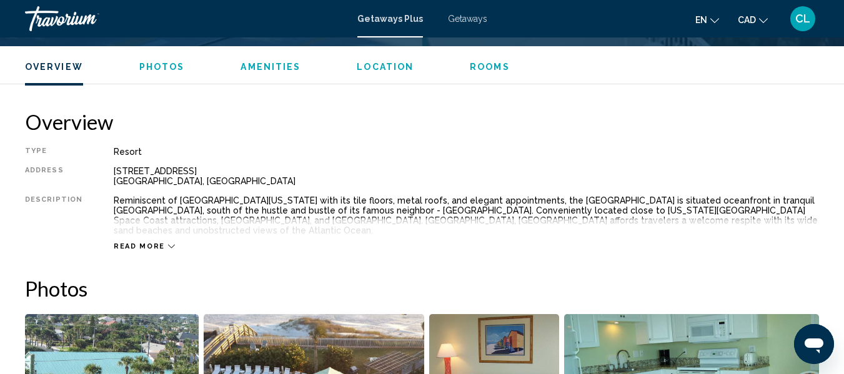
scroll to position [647, 0]
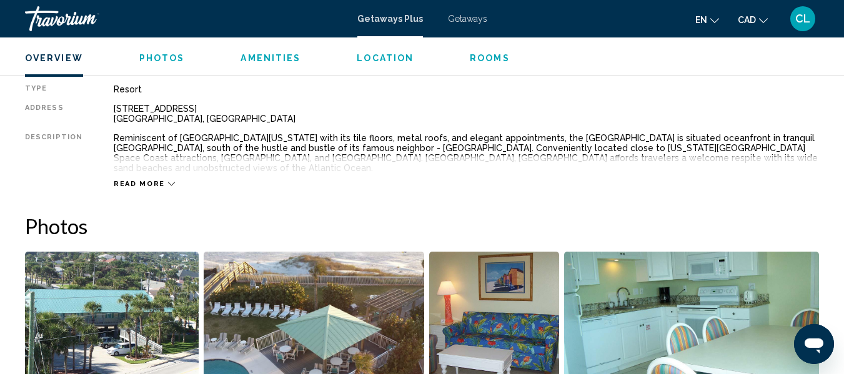
click at [168, 181] on icon "Main content" at bounding box center [171, 184] width 7 height 7
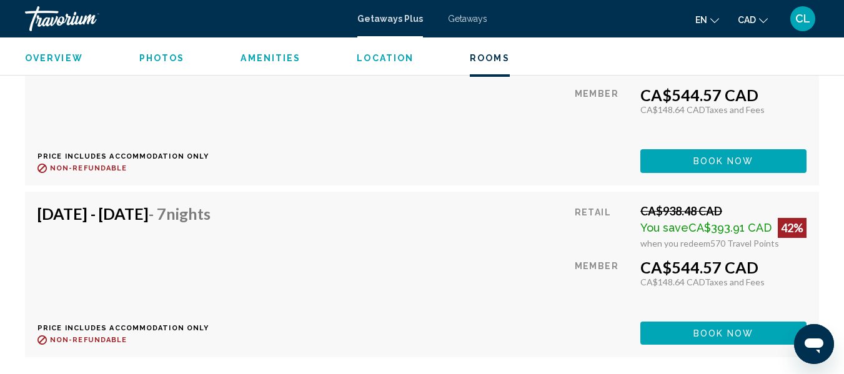
scroll to position [2459, 0]
